Goal: Task Accomplishment & Management: Manage account settings

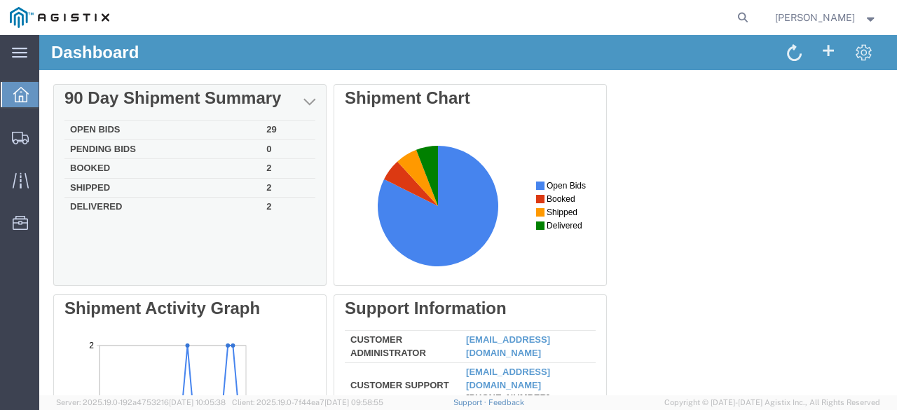
click at [203, 132] on td "Open Bids" at bounding box center [162, 130] width 196 height 20
